Goal: Find specific page/section: Find specific page/section

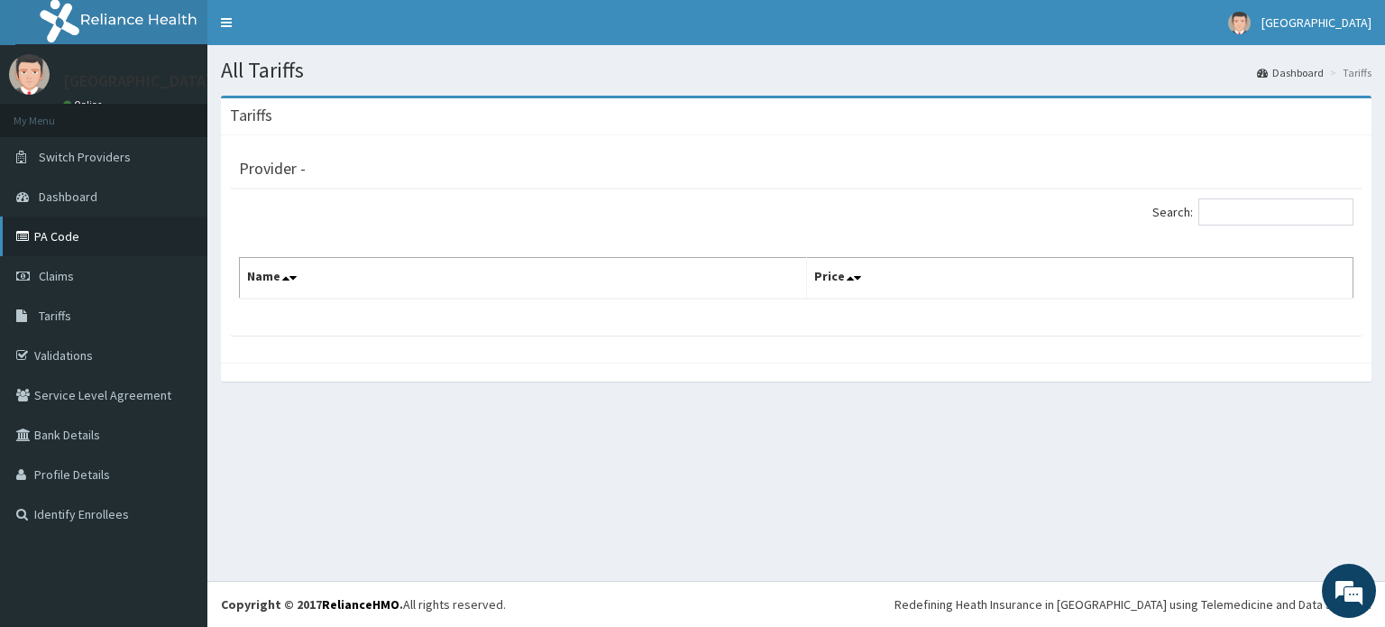
click at [119, 233] on link "PA Code" at bounding box center [103, 236] width 207 height 40
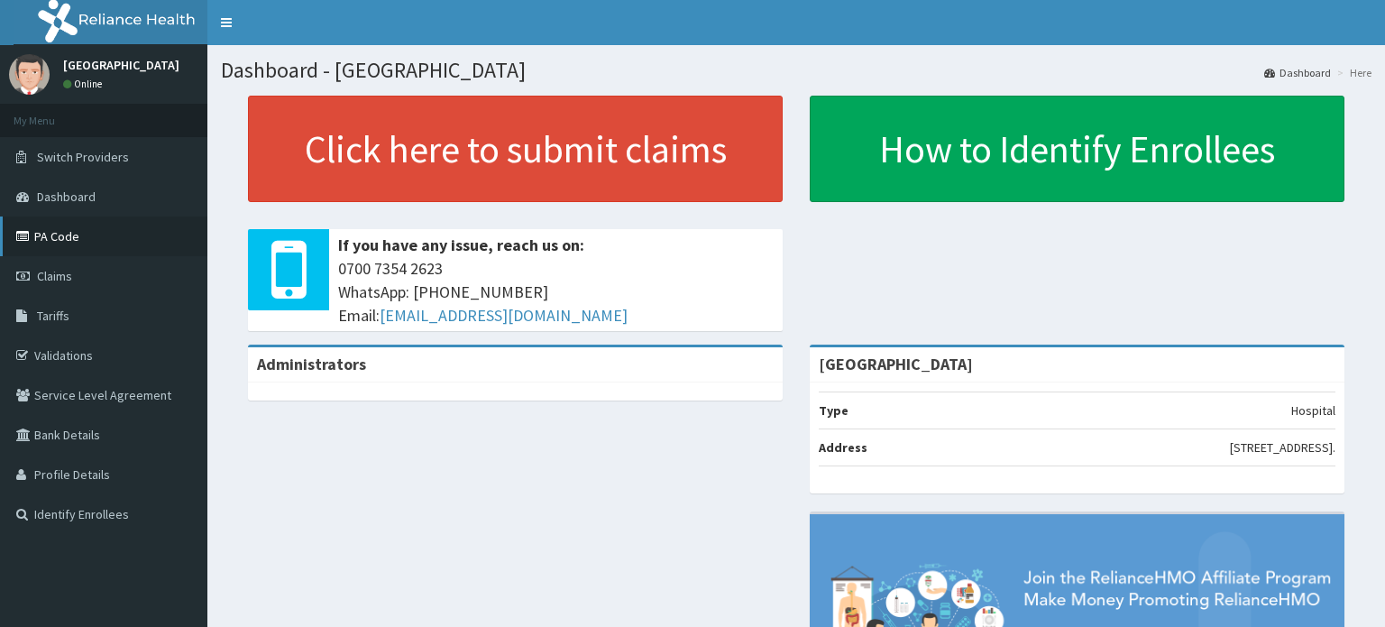
click at [105, 238] on link "PA Code" at bounding box center [103, 236] width 207 height 40
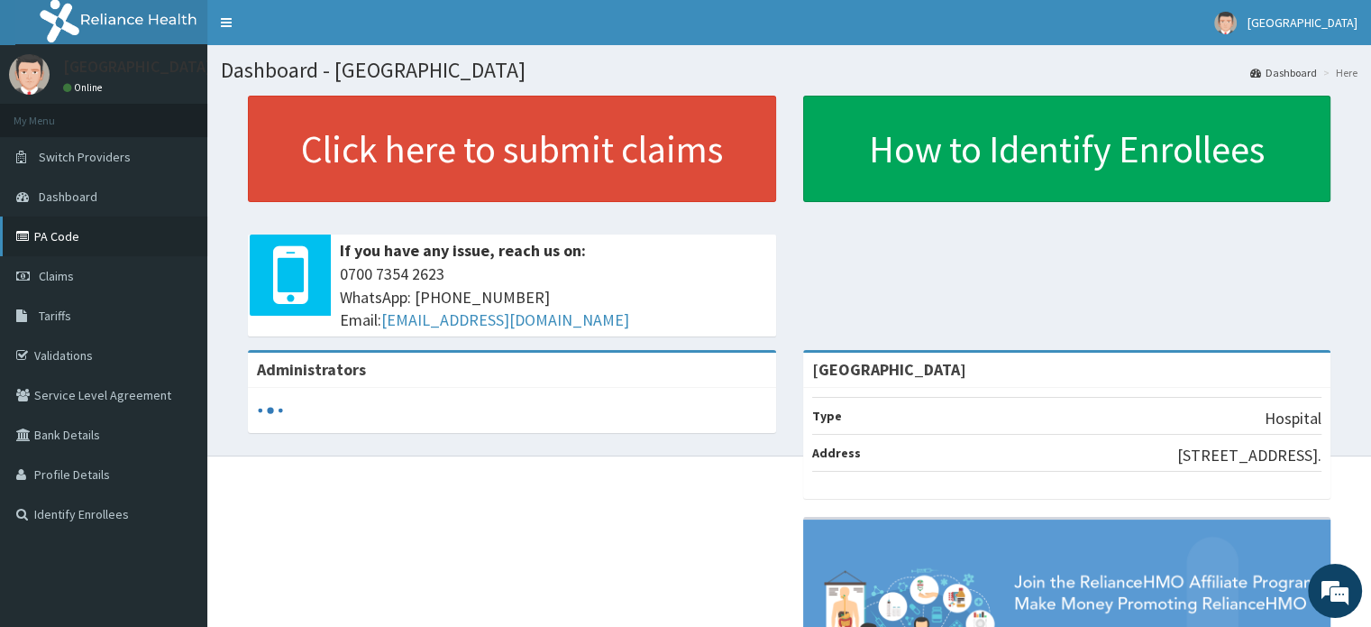
click at [83, 222] on link "PA Code" at bounding box center [103, 236] width 207 height 40
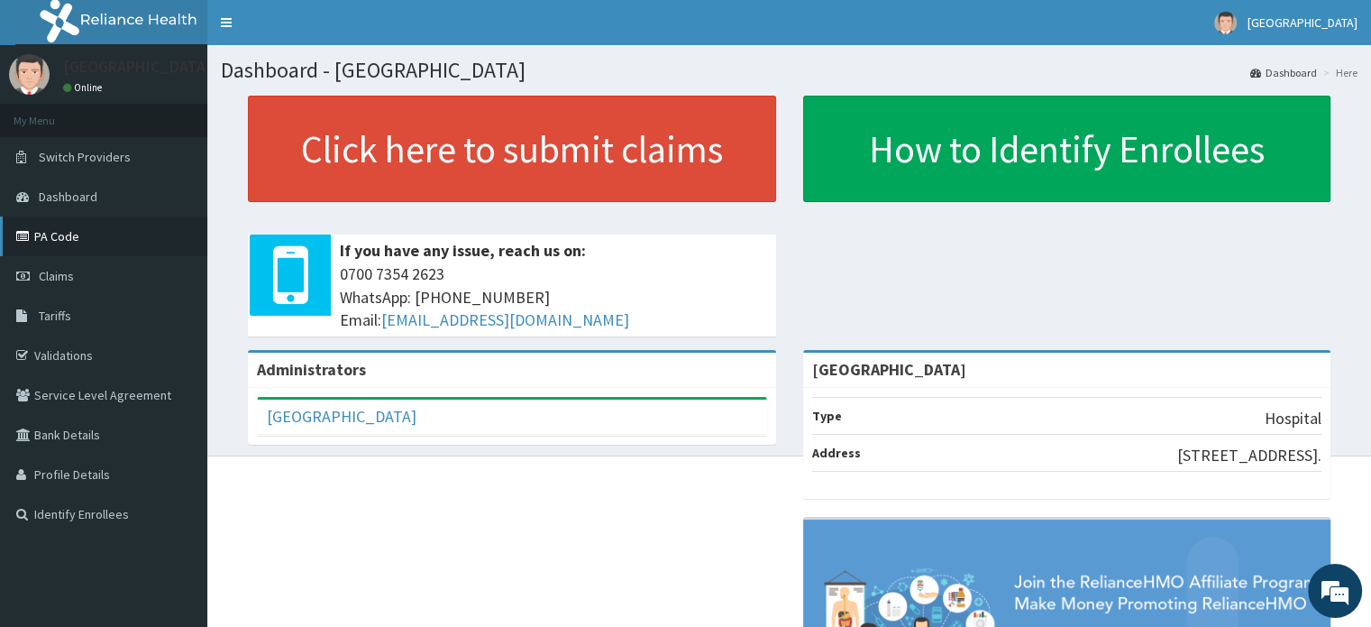
click at [87, 241] on link "PA Code" at bounding box center [103, 236] width 207 height 40
